Goal: Check status: Check status

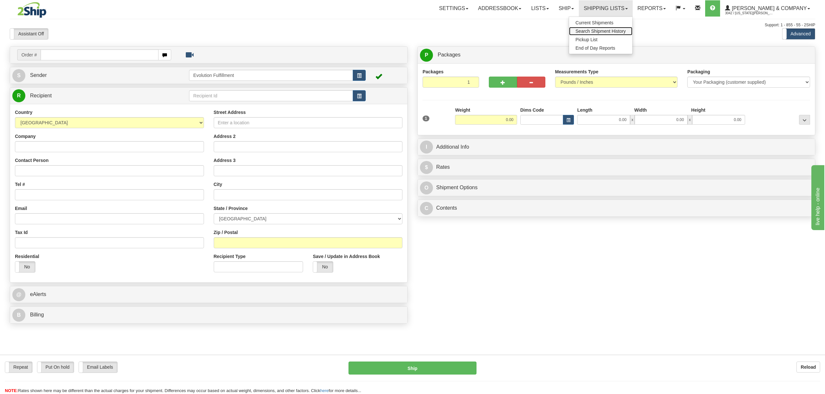
click at [621, 28] on link "Search Shipment History" at bounding box center [600, 31] width 63 height 8
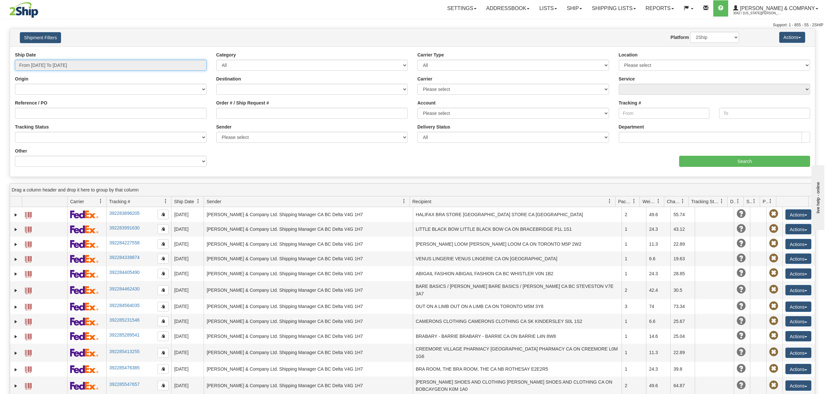
click at [61, 63] on input "From 08/19/2025 To 08/20/2025" at bounding box center [111, 65] width 192 height 11
click at [41, 112] on li "Last 30 Days" at bounding box center [44, 112] width 52 height 9
type input "From 07/22/2025 To 08/20/2025"
click at [245, 111] on input "Order # / Ship Request #" at bounding box center [312, 113] width 192 height 11
type input "902917"
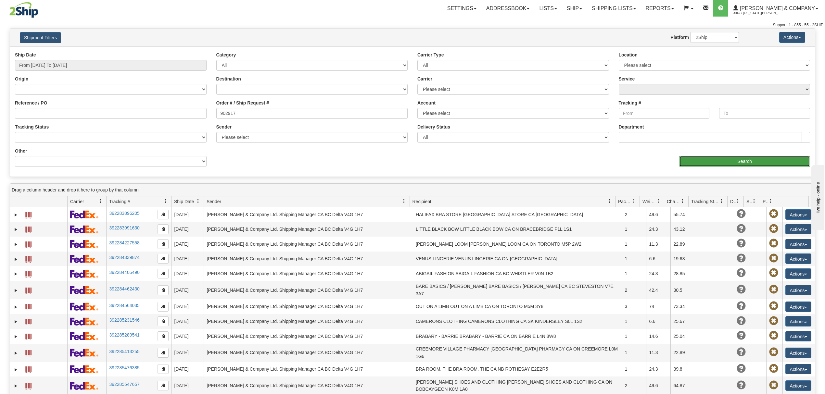
click at [712, 166] on input "Search" at bounding box center [744, 161] width 131 height 11
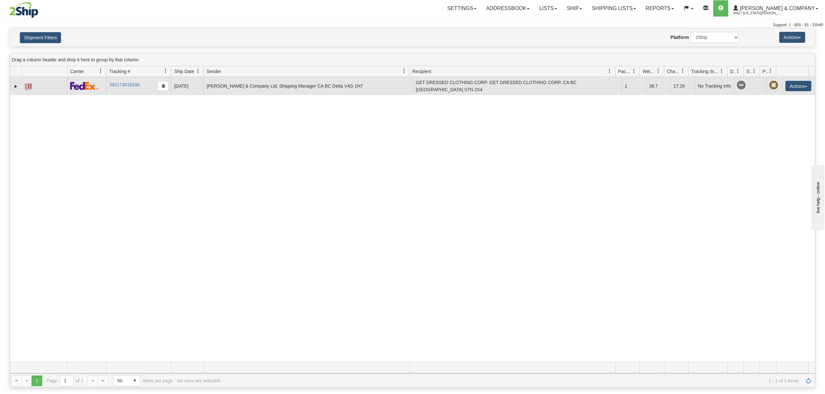
click at [29, 85] on span at bounding box center [28, 87] width 6 height 6
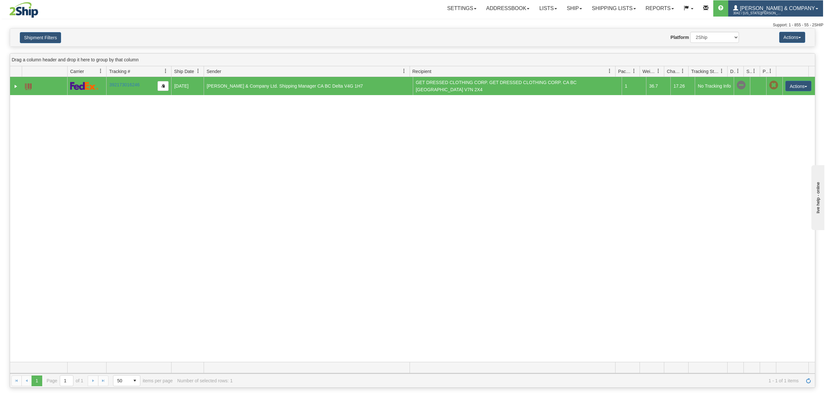
drag, startPoint x: 755, startPoint y: 14, endPoint x: 766, endPoint y: 19, distance: 12.1
click at [756, 14] on link "Yates & Company 3042 / Montana Yates" at bounding box center [776, 8] width 95 height 16
click at [772, 39] on span "LOG OUT" at bounding box center [780, 39] width 20 height 5
